Goal: Information Seeking & Learning: Learn about a topic

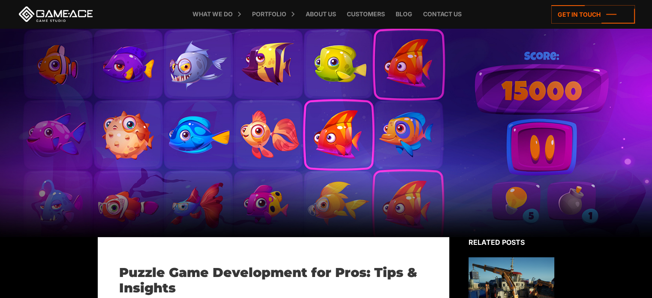
click at [394, 173] on div at bounding box center [326, 132] width 652 height 209
drag, startPoint x: 339, startPoint y: 142, endPoint x: 396, endPoint y: 153, distance: 58.8
click at [396, 153] on div at bounding box center [326, 132] width 652 height 209
drag, startPoint x: 403, startPoint y: 147, endPoint x: 375, endPoint y: 140, distance: 29.2
click at [375, 140] on div at bounding box center [326, 132] width 652 height 209
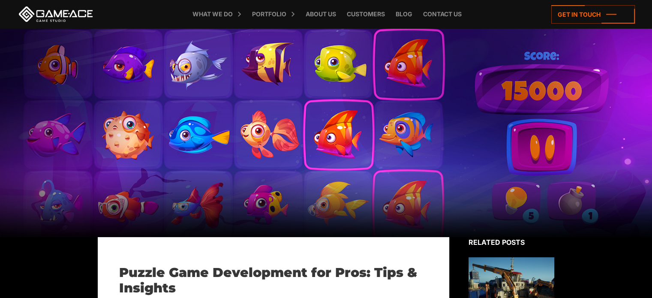
click at [333, 141] on div at bounding box center [326, 132] width 652 height 209
click at [378, 178] on div at bounding box center [326, 132] width 652 height 209
click at [348, 159] on div at bounding box center [326, 132] width 652 height 209
